Goal: Task Accomplishment & Management: Use online tool/utility

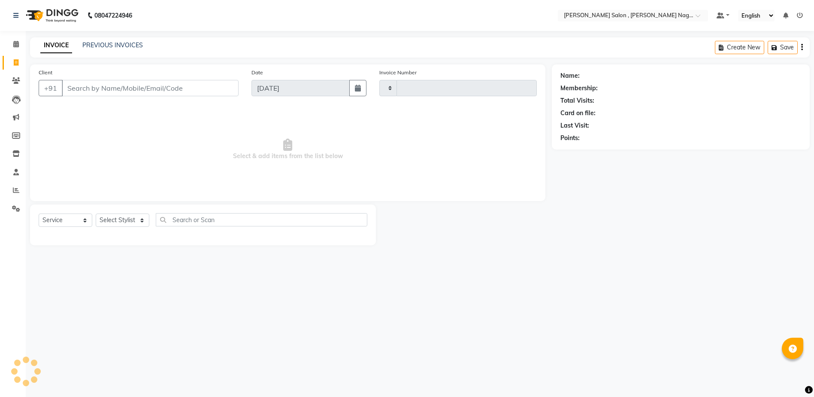
select select "service"
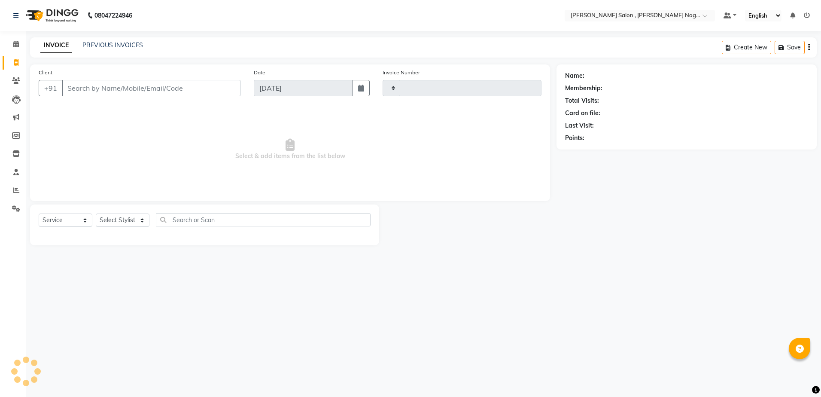
click at [112, 88] on input "Client" at bounding box center [151, 88] width 179 height 16
type input "2630"
select select "4120"
click at [170, 91] on input "Client" at bounding box center [151, 88] width 179 height 16
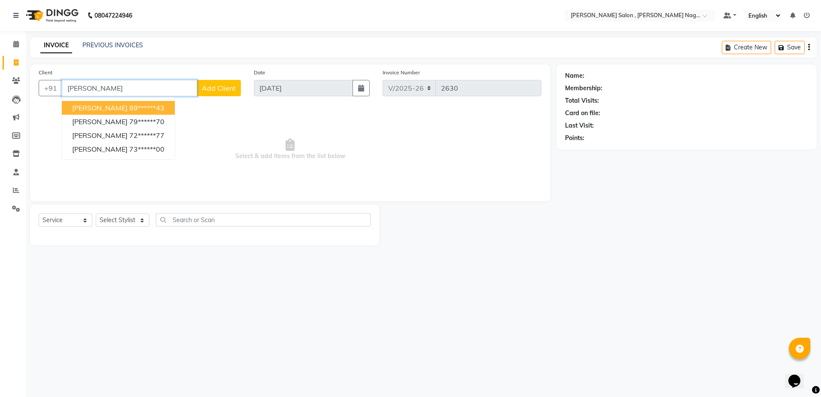
click at [138, 110] on ngb-highlight "89******43" at bounding box center [146, 107] width 35 height 9
type input "89******43"
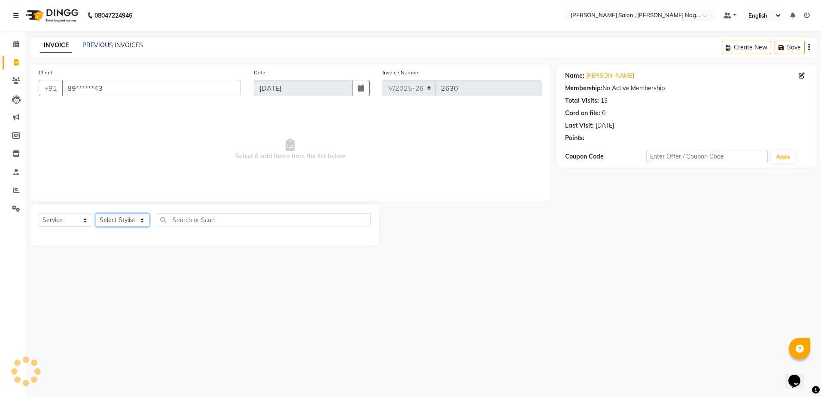
click at [128, 220] on select "Select Stylist [PERSON_NAME] [PERSON_NAME] HARSH isha pal [PERSON_NAME] [PERSON…" at bounding box center [123, 219] width 54 height 13
select select "24165"
click at [96, 213] on select "Select Stylist [PERSON_NAME] [PERSON_NAME] HARSH isha pal [PERSON_NAME] [PERSON…" at bounding box center [123, 219] width 54 height 13
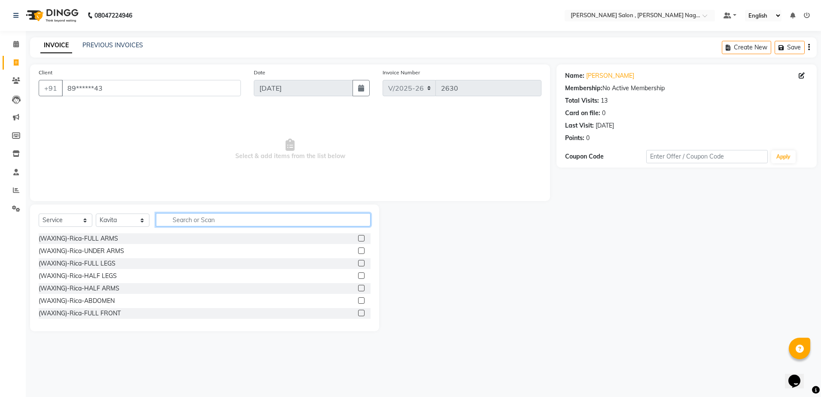
click at [162, 214] on input "text" at bounding box center [263, 219] width 215 height 13
type input "ey"
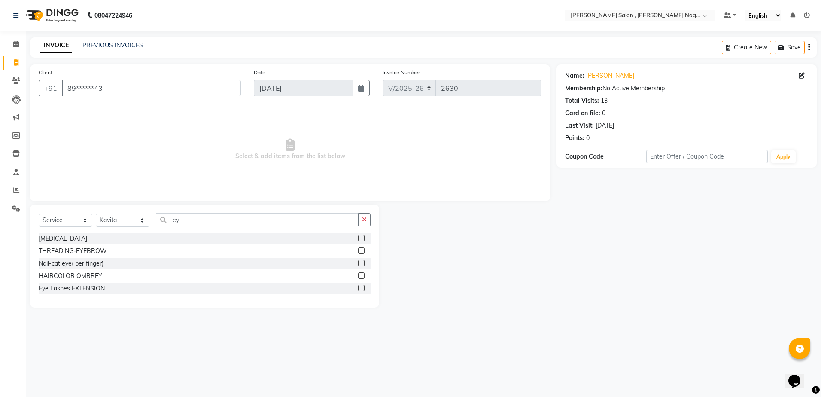
click at [364, 249] on div at bounding box center [364, 251] width 12 height 11
click at [360, 249] on label at bounding box center [361, 250] width 6 height 6
click at [360, 249] on input "checkbox" at bounding box center [361, 251] width 6 height 6
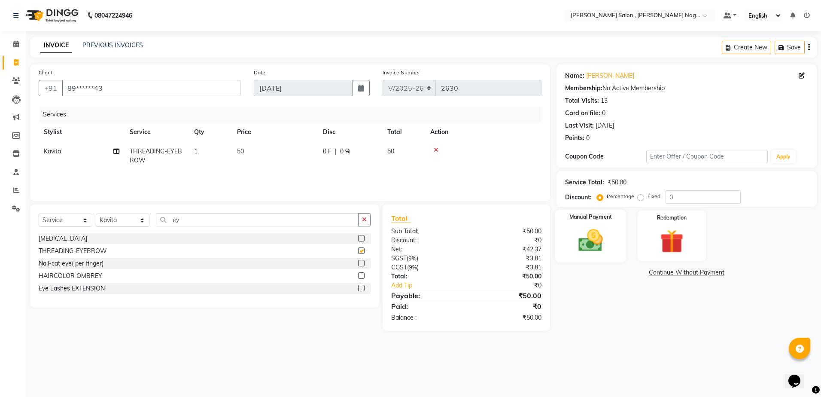
checkbox input "false"
click at [615, 235] on div "Manual Payment" at bounding box center [590, 236] width 71 height 53
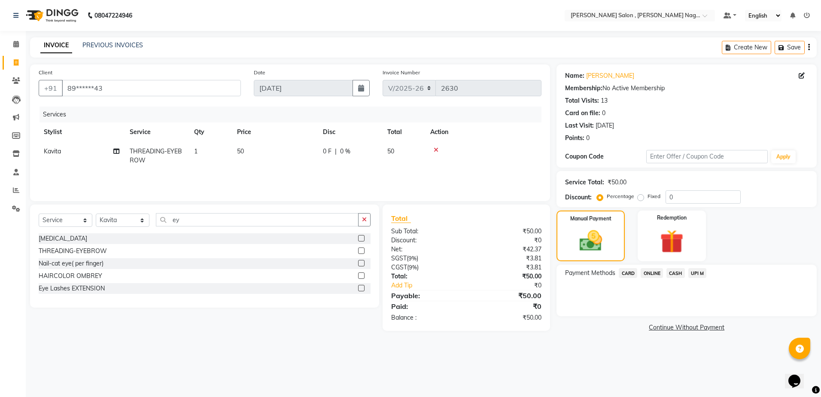
click at [679, 277] on span "CASH" at bounding box center [675, 273] width 18 height 10
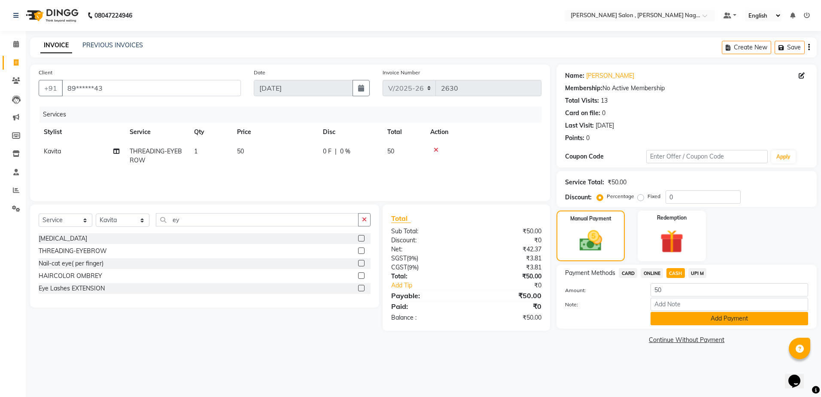
click at [682, 320] on button "Add Payment" at bounding box center [729, 318] width 158 height 13
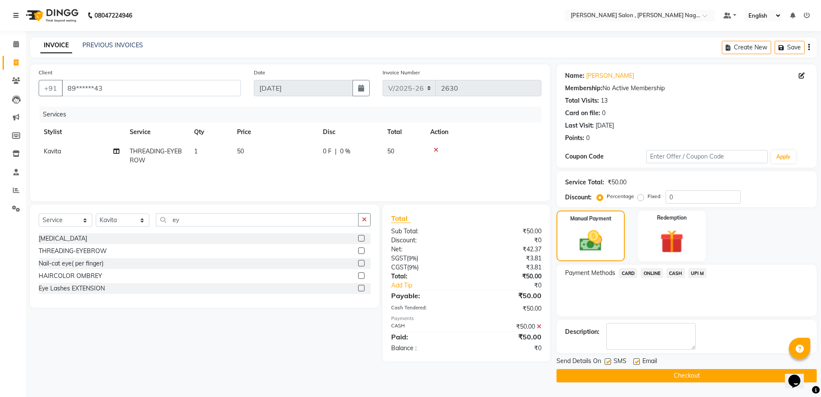
click at [606, 364] on label at bounding box center [607, 361] width 6 height 6
click at [606, 364] on input "checkbox" at bounding box center [607, 362] width 6 height 6
checkbox input "false"
click at [639, 362] on label at bounding box center [636, 361] width 6 height 6
click at [639, 362] on input "checkbox" at bounding box center [636, 362] width 6 height 6
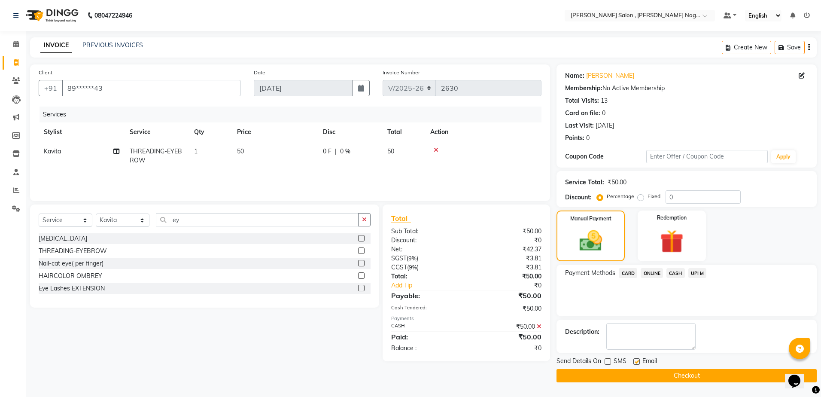
checkbox input "false"
click at [637, 369] on button "Checkout" at bounding box center [686, 375] width 260 height 13
